Goal: Navigation & Orientation: Find specific page/section

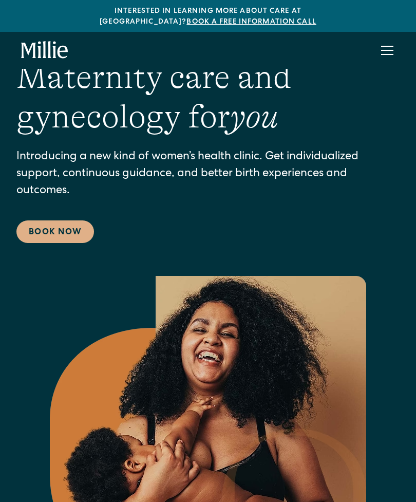
click at [387, 50] on div "menu" at bounding box center [387, 50] width 12 height 1
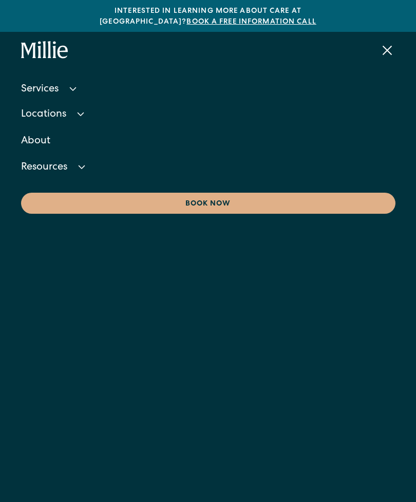
click at [79, 161] on icon at bounding box center [82, 167] width 12 height 12
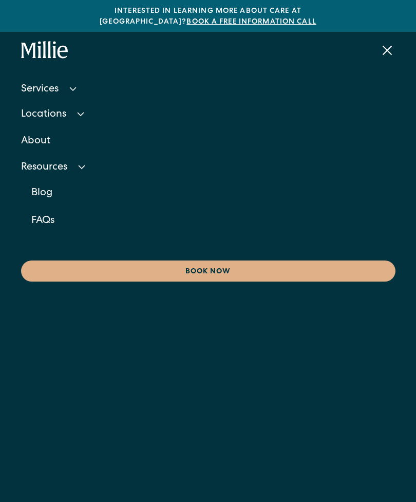
click at [89, 156] on div "Resources" at bounding box center [208, 167] width 375 height 23
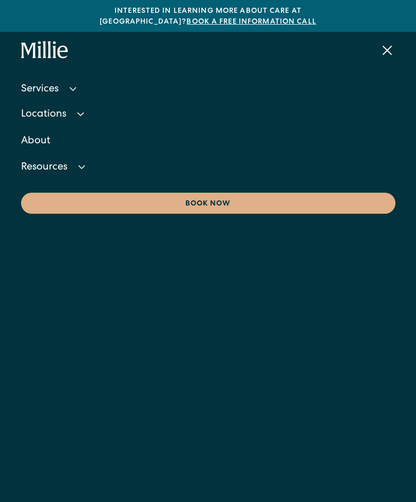
click at [84, 108] on icon at bounding box center [81, 114] width 12 height 12
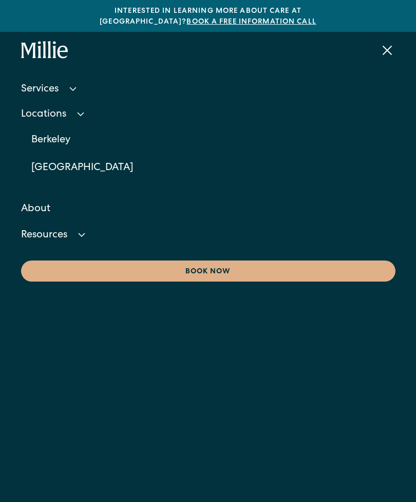
click at [84, 108] on icon at bounding box center [81, 114] width 12 height 12
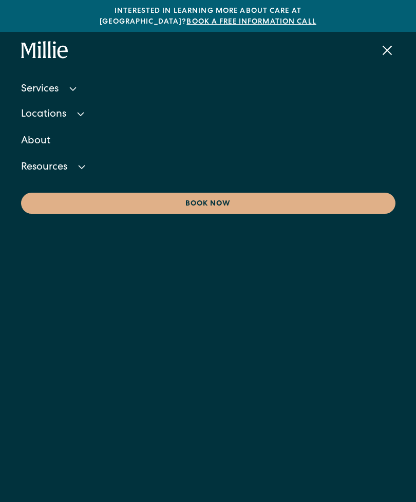
click at [79, 83] on icon at bounding box center [73, 89] width 12 height 12
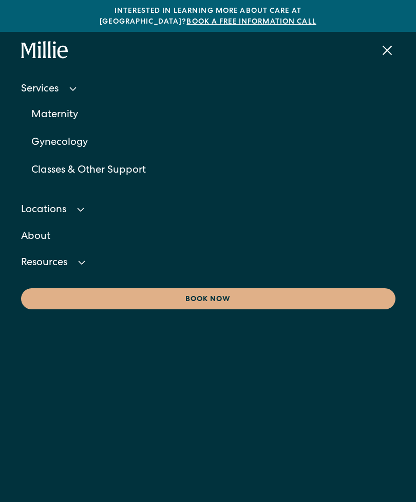
click at [37, 228] on link "About" at bounding box center [208, 237] width 375 height 28
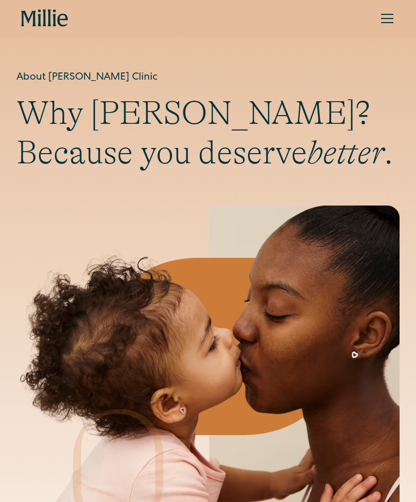
click at [392, 19] on div "menu" at bounding box center [387, 18] width 12 height 1
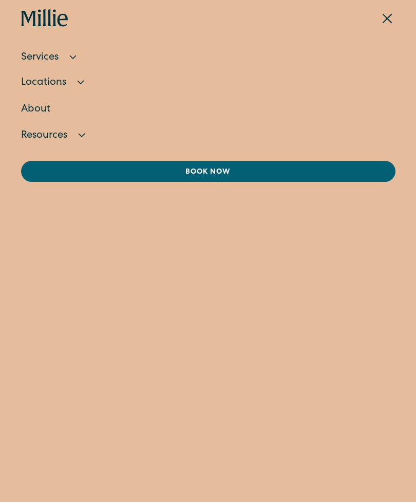
click at [389, 16] on div "menu" at bounding box center [387, 18] width 25 height 25
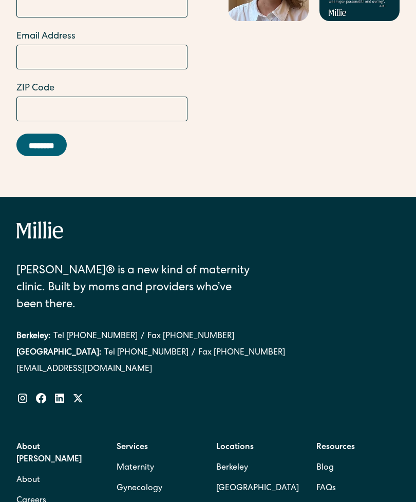
scroll to position [3634, 0]
click at [38, 491] on link "Careers" at bounding box center [31, 501] width 30 height 21
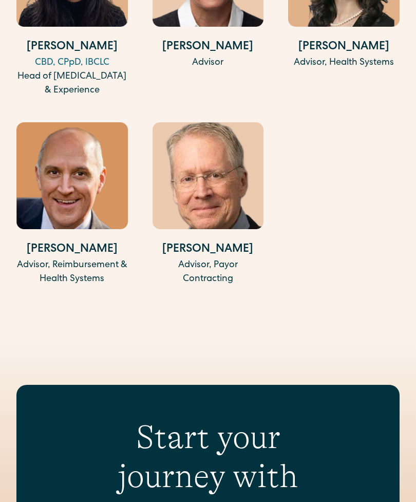
scroll to position [2765, 0]
